Goal: Task Accomplishment & Management: Manage account settings

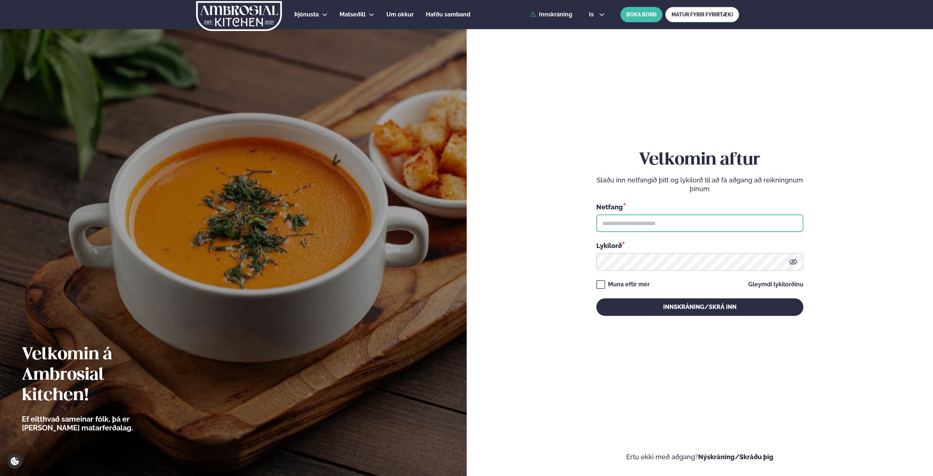
click at [646, 216] on input "text" at bounding box center [699, 224] width 207 height 18
type input "**********"
click at [596, 299] on button "Innskráning/Skrá inn" at bounding box center [699, 308] width 207 height 18
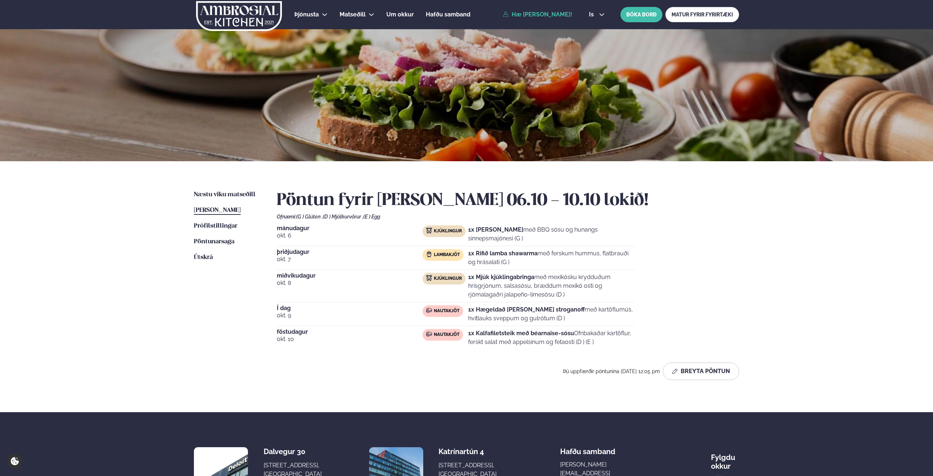
click at [238, 208] on span "[PERSON_NAME]" at bounding box center [217, 210] width 47 height 6
click at [703, 363] on button "Breyta Pöntun" at bounding box center [700, 372] width 76 height 18
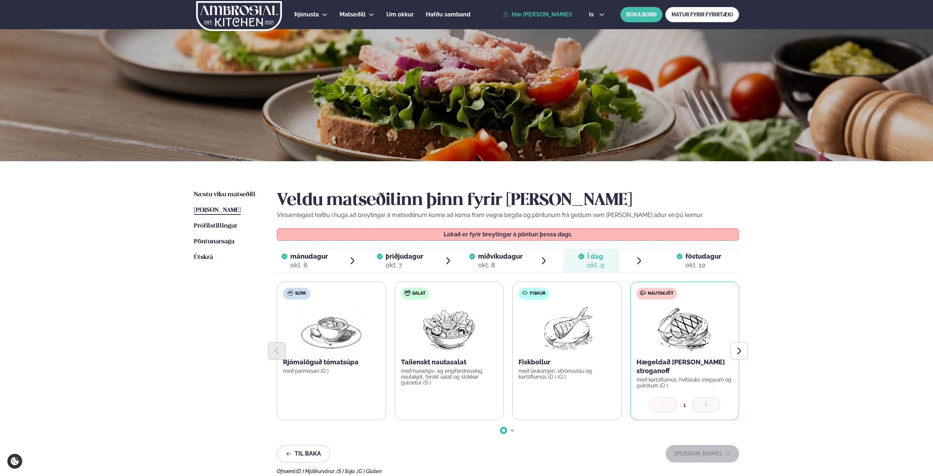
click at [699, 254] on span "föstudagur" at bounding box center [703, 257] width 36 height 8
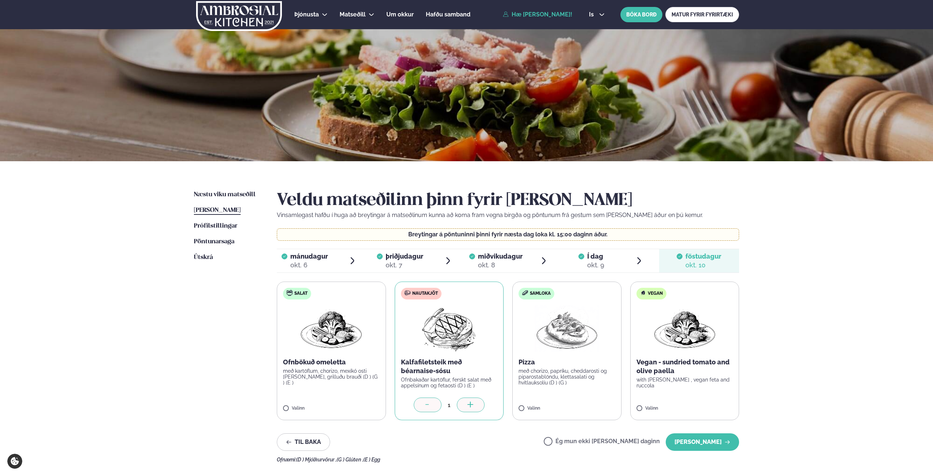
click at [573, 438] on span "Ég mun ekki [PERSON_NAME] daginn" at bounding box center [601, 442] width 116 height 8
click at [571, 441] on label "Ég mun ekki [PERSON_NAME] daginn" at bounding box center [601, 443] width 116 height 8
click at [704, 445] on button "[PERSON_NAME]" at bounding box center [701, 443] width 73 height 18
